Goal: Task Accomplishment & Management: Manage account settings

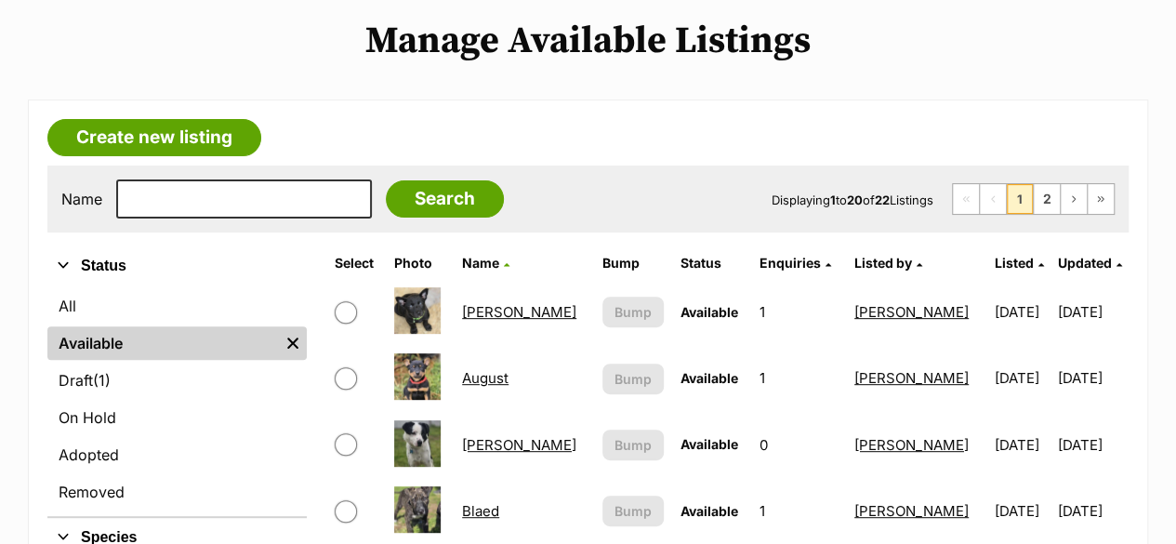
scroll to position [220, 0]
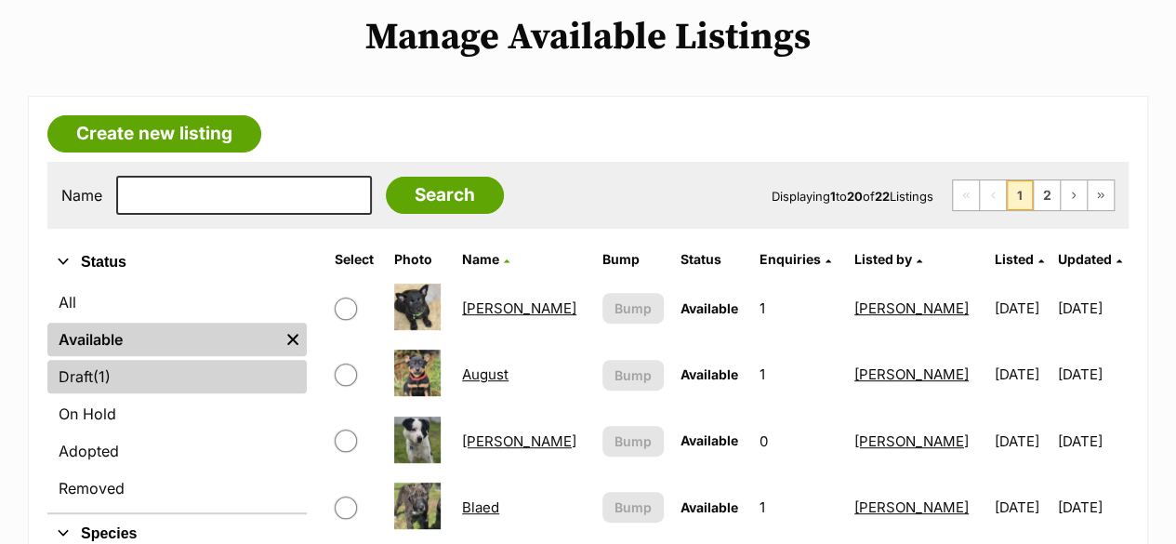
click at [78, 367] on link "Draft (1) Items" at bounding box center [176, 376] width 259 height 33
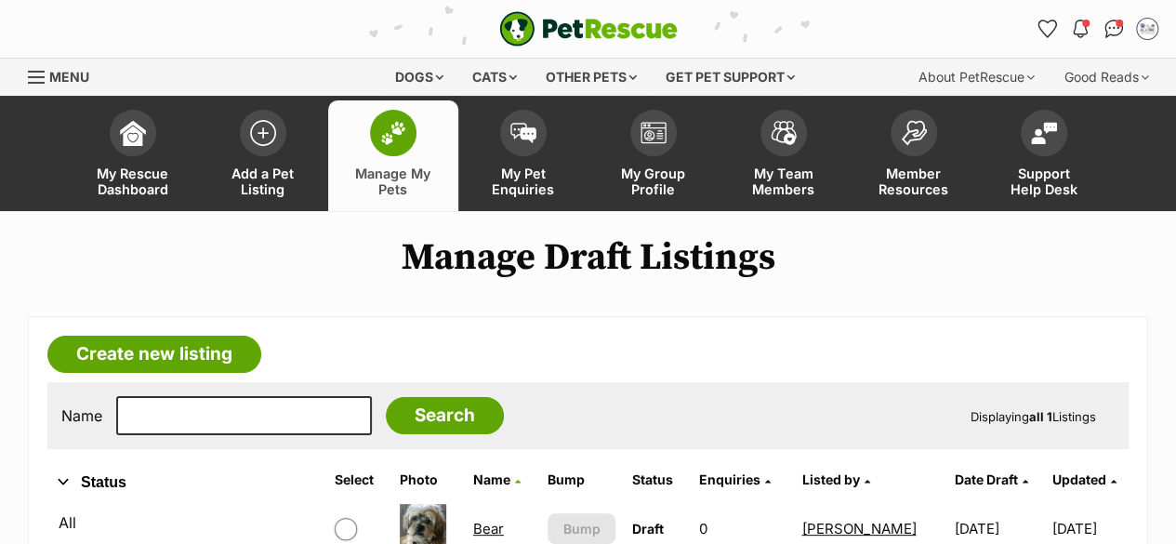
click at [494, 526] on link "Bear" at bounding box center [488, 529] width 31 height 18
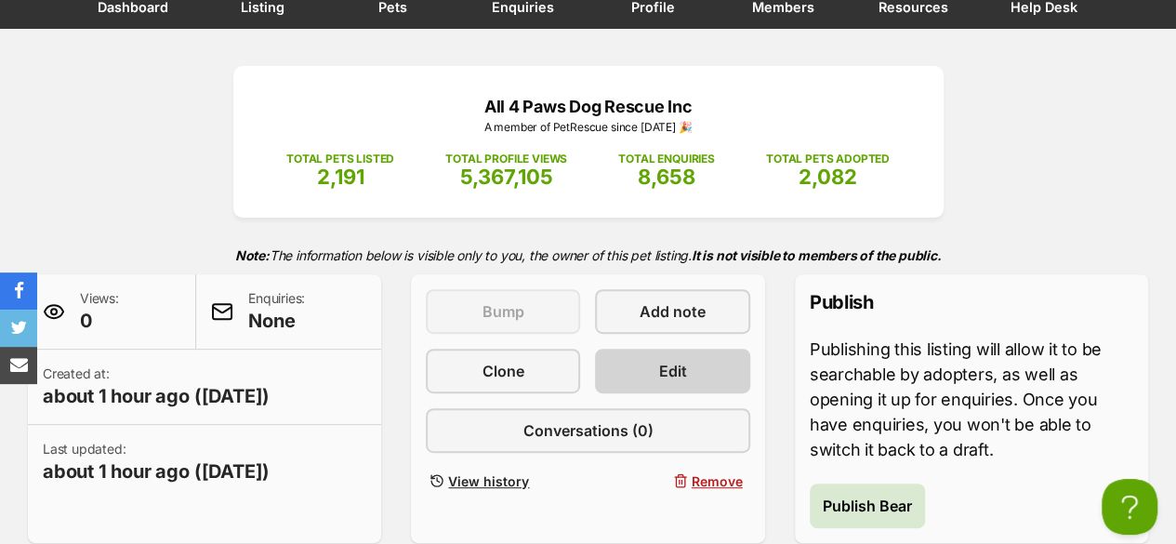
scroll to position [279, 0]
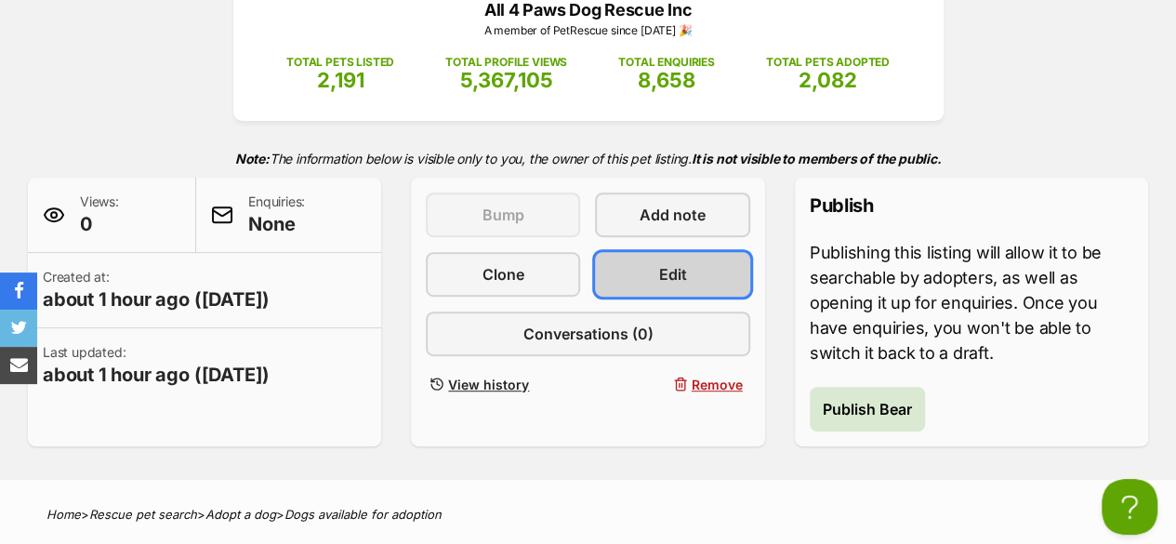
click at [653, 266] on link "Edit" at bounding box center [672, 274] width 154 height 45
